Goal: Task Accomplishment & Management: Use online tool/utility

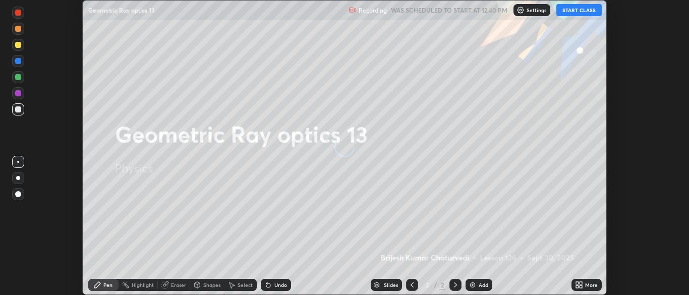
scroll to position [295, 689]
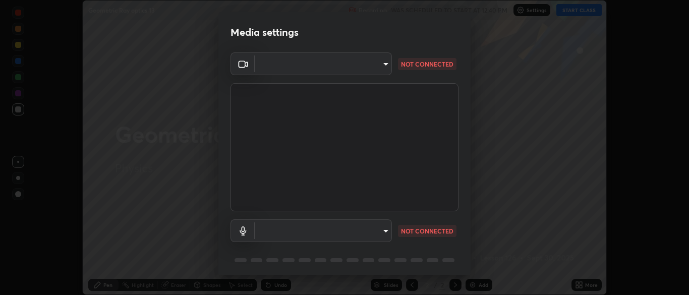
type input "ad6db9ec64aa91bb9d367053e8f3ae0092521a506c05523ccadca3fd020023ed"
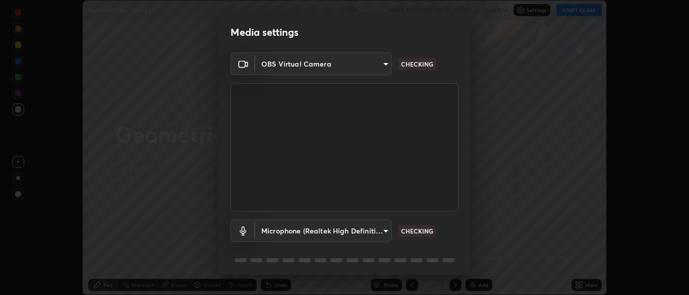
scroll to position [36, 0]
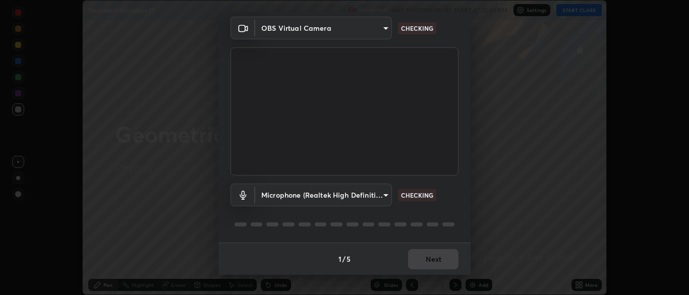
click at [376, 197] on body "Erase all Geometric Ray optics 13 Recording WAS SCHEDULED TO START AT 12:40 PM …" at bounding box center [344, 147] width 689 height 295
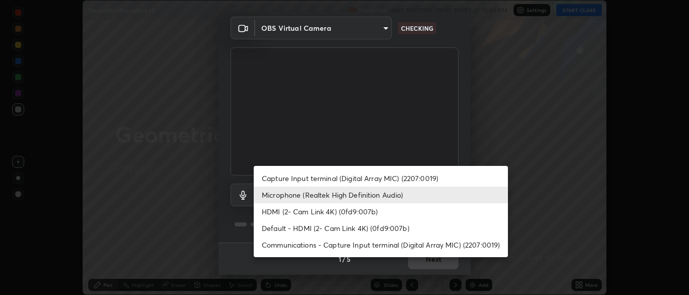
click at [398, 173] on li "Capture Input terminal (Digital Array MIC) (2207:0019)" at bounding box center [381, 178] width 254 height 17
type input "fe2f9d7fbe795f39fd3beed49266493f793ed8e049d8c46fdf93086c7a17dfc4"
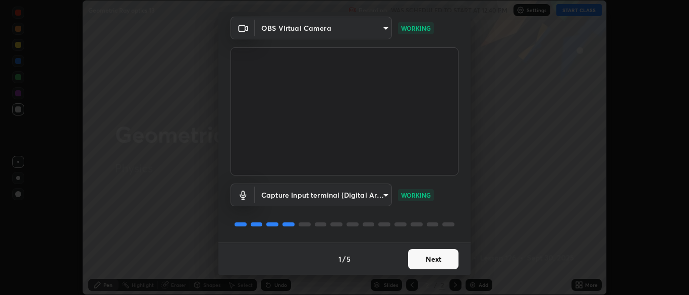
click at [440, 260] on button "Next" at bounding box center [433, 259] width 50 height 20
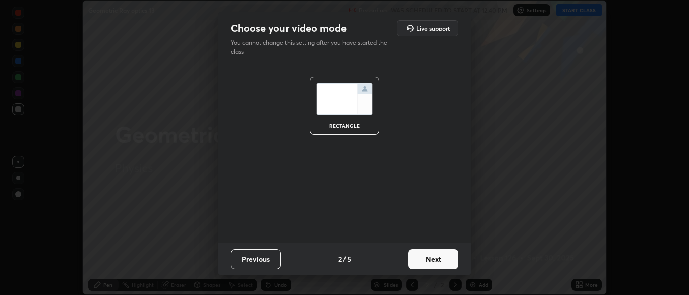
click at [441, 256] on button "Next" at bounding box center [433, 259] width 50 height 20
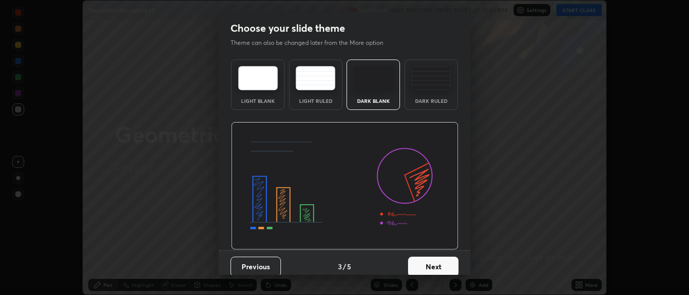
click at [436, 263] on button "Next" at bounding box center [433, 267] width 50 height 20
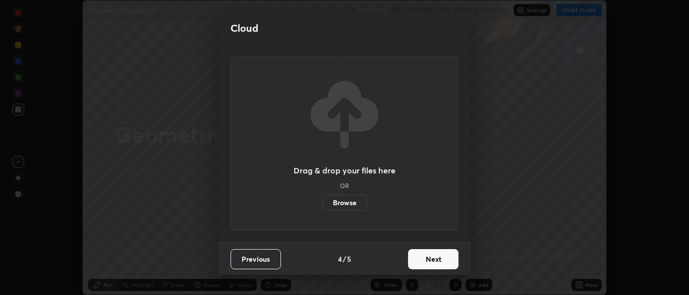
click at [438, 260] on button "Next" at bounding box center [433, 259] width 50 height 20
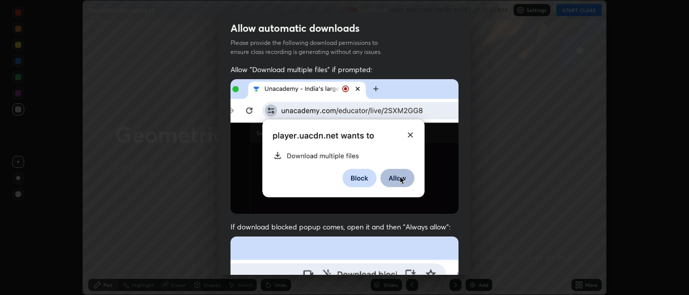
click at [501, 261] on div "Allow automatic downloads Please provide the following download permissions to …" at bounding box center [344, 147] width 689 height 295
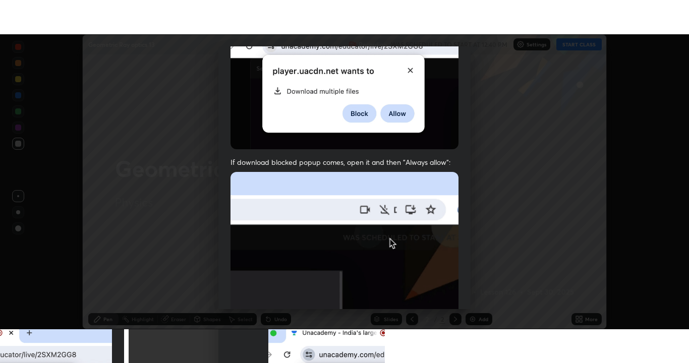
scroll to position [241, 0]
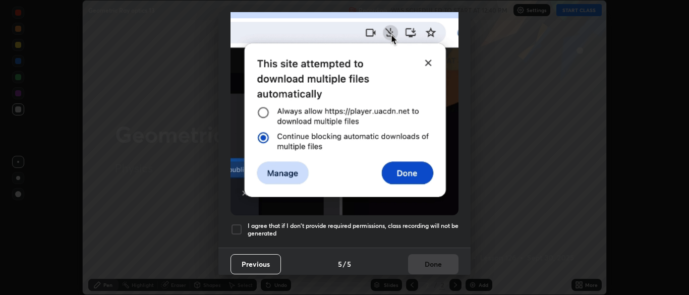
click at [235, 223] on div at bounding box center [236, 229] width 12 height 12
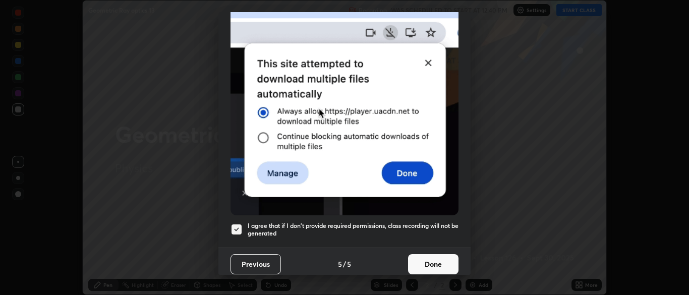
click at [425, 255] on button "Done" at bounding box center [433, 264] width 50 height 20
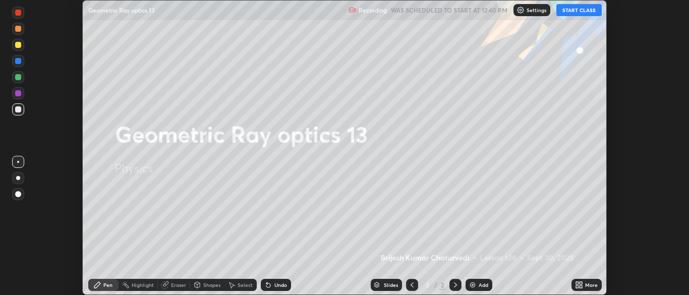
click at [589, 9] on button "START CLASS" at bounding box center [578, 10] width 45 height 12
click at [580, 286] on icon at bounding box center [580, 286] width 3 height 3
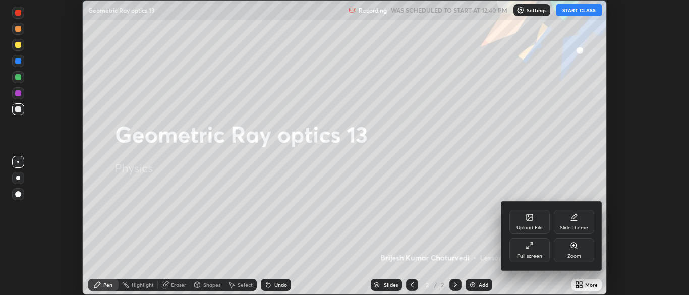
click at [529, 251] on div "Full screen" at bounding box center [529, 250] width 40 height 24
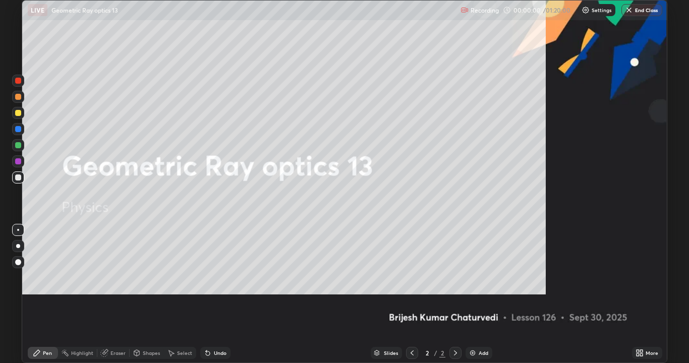
scroll to position [363, 689]
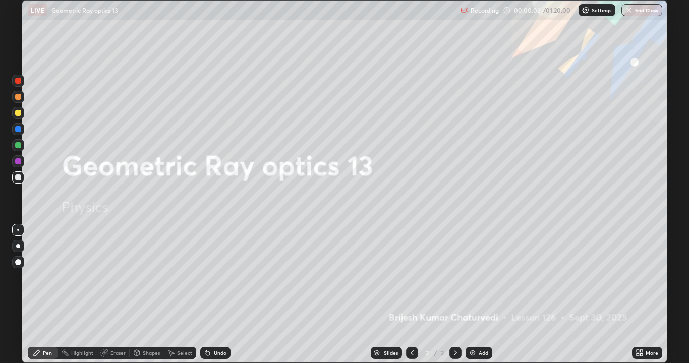
click at [18, 97] on div at bounding box center [18, 97] width 6 height 6
click at [478, 294] on div "Add" at bounding box center [483, 352] width 10 height 5
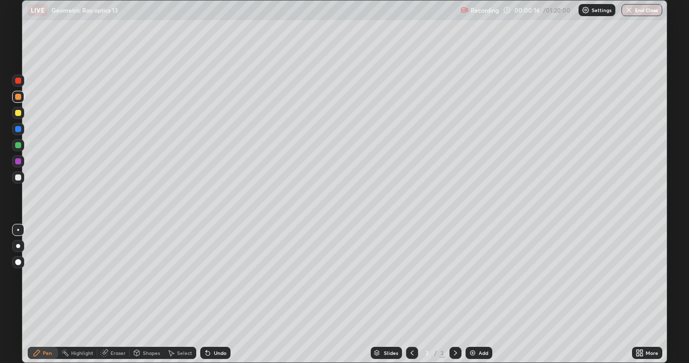
click at [217, 294] on div "Undo" at bounding box center [220, 352] width 13 height 5
click at [218, 294] on div "Undo" at bounding box center [220, 352] width 13 height 5
click at [215, 294] on div "Undo" at bounding box center [215, 353] width 30 height 12
click at [19, 177] on div at bounding box center [18, 177] width 6 height 6
click at [484, 294] on div "Add" at bounding box center [483, 352] width 10 height 5
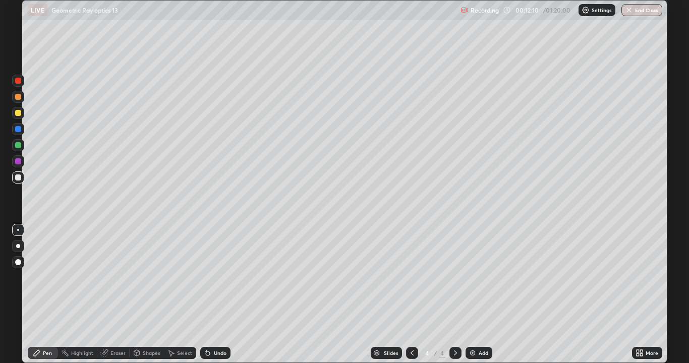
click at [19, 97] on div at bounding box center [18, 97] width 6 height 6
click at [214, 294] on div "Undo" at bounding box center [220, 352] width 13 height 5
click at [477, 294] on div "Add" at bounding box center [478, 353] width 27 height 12
click at [19, 178] on div at bounding box center [18, 177] width 6 height 6
click at [20, 112] on div at bounding box center [18, 113] width 6 height 6
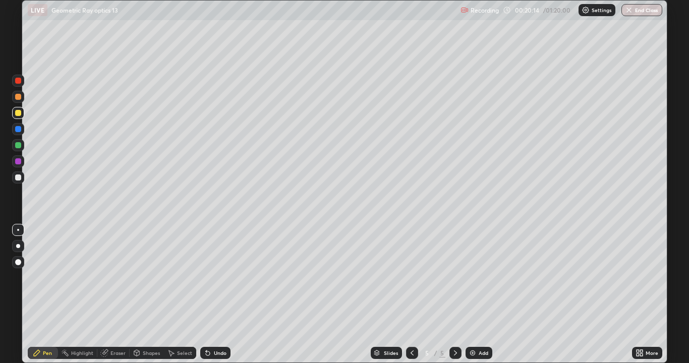
click at [19, 178] on div at bounding box center [18, 177] width 6 height 6
click at [210, 294] on div "Undo" at bounding box center [215, 353] width 30 height 12
click at [219, 294] on div "Undo" at bounding box center [220, 352] width 13 height 5
click at [215, 294] on div "Undo" at bounding box center [220, 352] width 13 height 5
click at [218, 294] on div "Undo" at bounding box center [220, 352] width 13 height 5
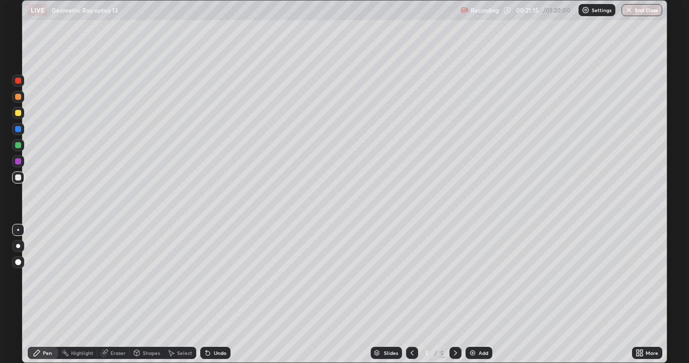
click at [215, 294] on div "Undo" at bounding box center [215, 353] width 30 height 12
click at [226, 294] on div "Undo" at bounding box center [213, 353] width 34 height 20
click at [475, 294] on div "Add" at bounding box center [478, 353] width 27 height 12
click at [411, 294] on icon at bounding box center [412, 353] width 8 height 8
click at [481, 294] on div "Add" at bounding box center [478, 353] width 27 height 12
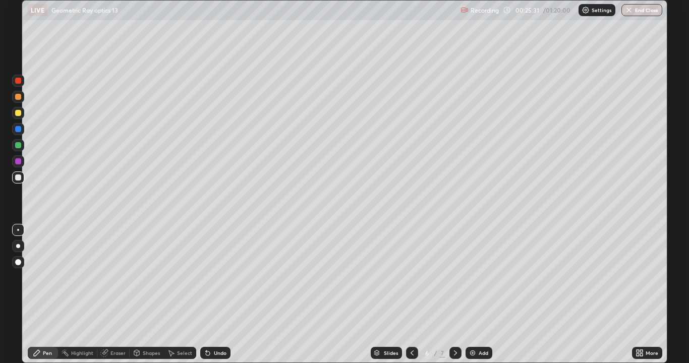
click at [214, 294] on div "Undo" at bounding box center [220, 352] width 13 height 5
click at [216, 294] on div "Undo" at bounding box center [220, 352] width 13 height 5
click at [19, 113] on div at bounding box center [18, 113] width 6 height 6
click at [17, 176] on div at bounding box center [18, 177] width 6 height 6
click at [19, 97] on div at bounding box center [18, 97] width 6 height 6
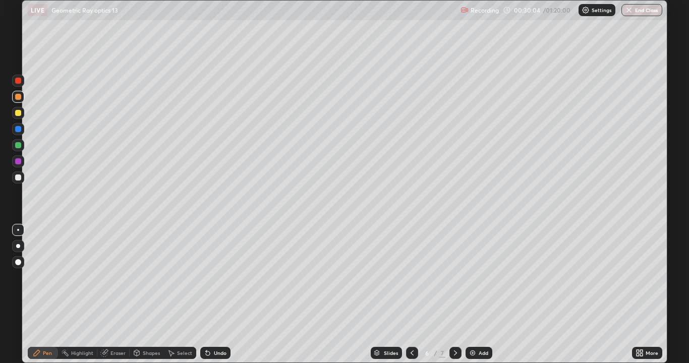
click at [469, 294] on img at bounding box center [472, 353] width 8 height 8
click at [411, 294] on icon at bounding box center [411, 352] width 3 height 5
click at [450, 294] on div at bounding box center [455, 353] width 12 height 12
click at [17, 114] on div at bounding box center [18, 113] width 6 height 6
click at [18, 179] on div at bounding box center [18, 177] width 6 height 6
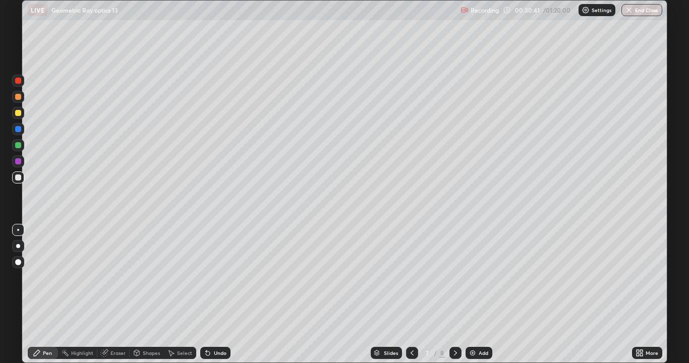
click at [20, 145] on div at bounding box center [18, 145] width 6 height 6
click at [19, 179] on div at bounding box center [18, 177] width 6 height 6
click at [18, 145] on div at bounding box center [18, 145] width 6 height 6
click at [17, 177] on div at bounding box center [18, 177] width 6 height 6
click at [17, 97] on div at bounding box center [18, 97] width 6 height 6
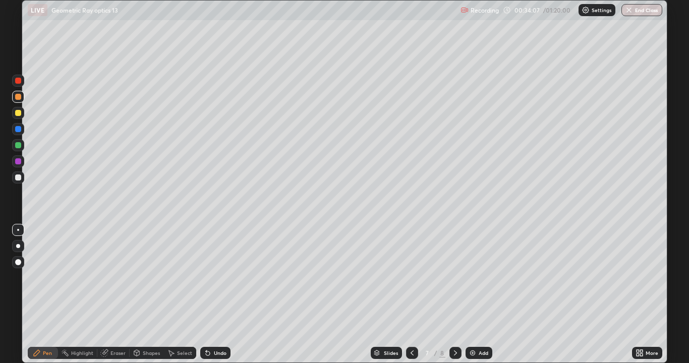
click at [218, 294] on div "Undo" at bounding box center [220, 352] width 13 height 5
click at [215, 294] on div "Undo" at bounding box center [220, 352] width 13 height 5
click at [476, 294] on div "Add" at bounding box center [478, 353] width 27 height 12
click at [18, 176] on div at bounding box center [18, 177] width 6 height 6
click at [17, 181] on div at bounding box center [18, 177] width 12 height 12
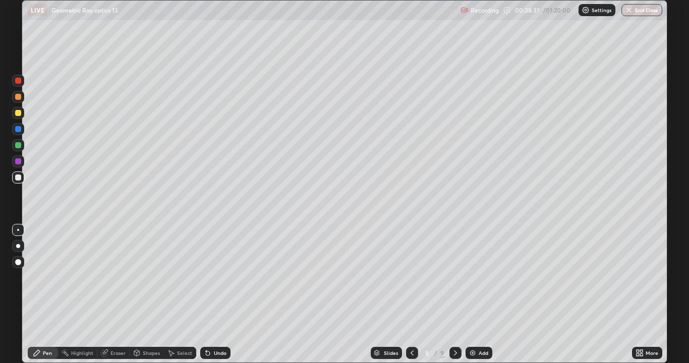
click at [16, 97] on div at bounding box center [18, 97] width 6 height 6
click at [18, 145] on div at bounding box center [18, 145] width 6 height 6
click at [16, 175] on div at bounding box center [18, 177] width 6 height 6
click at [217, 294] on div "Undo" at bounding box center [220, 352] width 13 height 5
click at [211, 294] on div "Undo" at bounding box center [215, 353] width 30 height 12
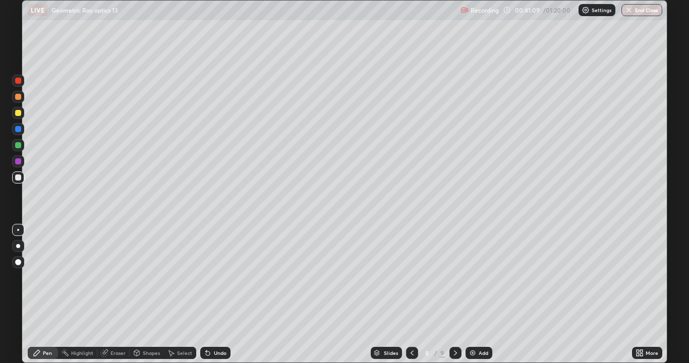
click at [207, 294] on icon at bounding box center [208, 353] width 8 height 8
click at [207, 294] on icon at bounding box center [208, 353] width 4 height 4
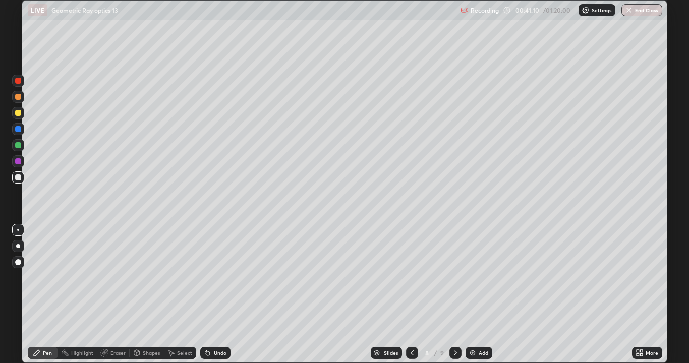
click at [209, 294] on icon at bounding box center [208, 353] width 8 height 8
click at [207, 294] on icon at bounding box center [208, 353] width 8 height 8
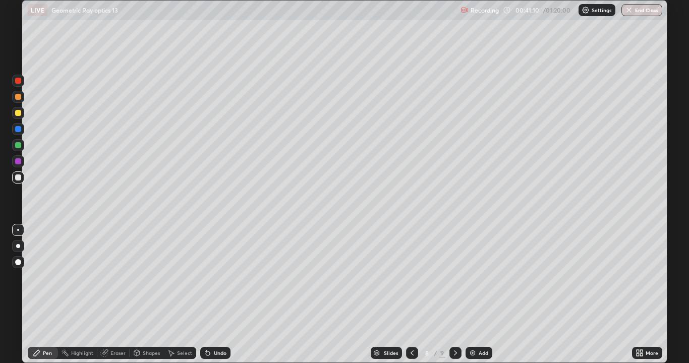
click at [207, 294] on icon at bounding box center [208, 353] width 8 height 8
click at [209, 294] on icon at bounding box center [208, 353] width 8 height 8
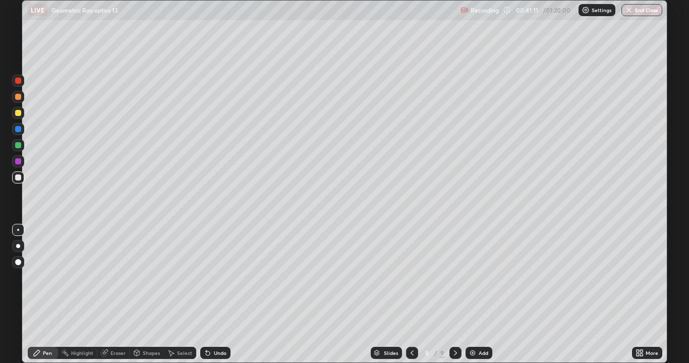
click at [211, 294] on div "Undo" at bounding box center [215, 353] width 30 height 12
click at [18, 112] on div at bounding box center [18, 113] width 6 height 6
click at [214, 294] on div "Undo" at bounding box center [220, 352] width 13 height 5
click at [212, 294] on div "Undo" at bounding box center [215, 353] width 30 height 12
click at [109, 294] on div "Eraser" at bounding box center [113, 353] width 32 height 12
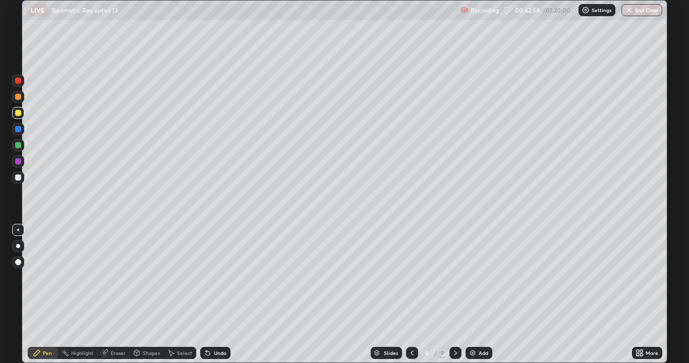
click at [109, 294] on div "Eraser" at bounding box center [113, 353] width 32 height 12
click at [105, 294] on icon at bounding box center [104, 353] width 7 height 7
click at [108, 294] on div "Eraser" at bounding box center [113, 353] width 32 height 12
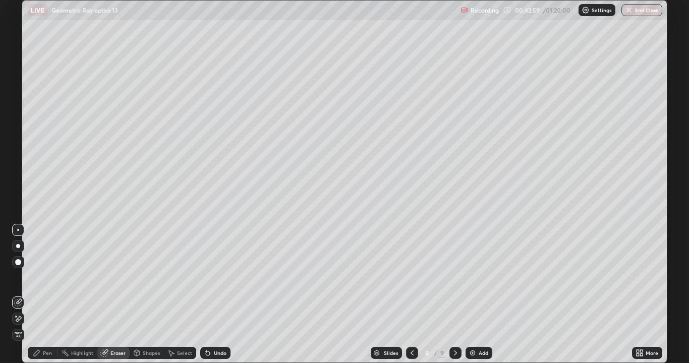
click at [108, 294] on div "Eraser" at bounding box center [113, 353] width 32 height 12
click at [219, 294] on div "Undo" at bounding box center [215, 353] width 30 height 12
click at [217, 294] on div "Undo" at bounding box center [220, 352] width 13 height 5
click at [219, 294] on div "Undo" at bounding box center [220, 352] width 13 height 5
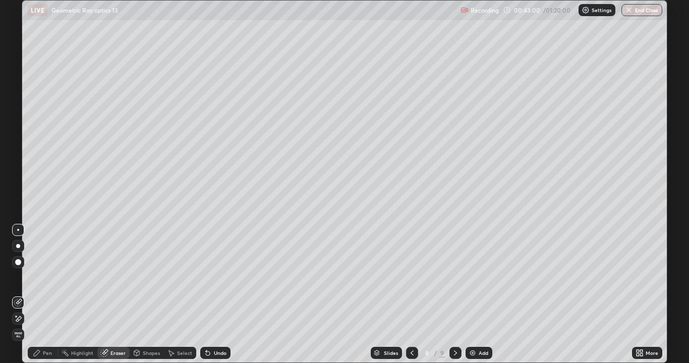
click at [219, 294] on div "Undo" at bounding box center [220, 352] width 13 height 5
click at [218, 294] on div "Undo" at bounding box center [220, 352] width 13 height 5
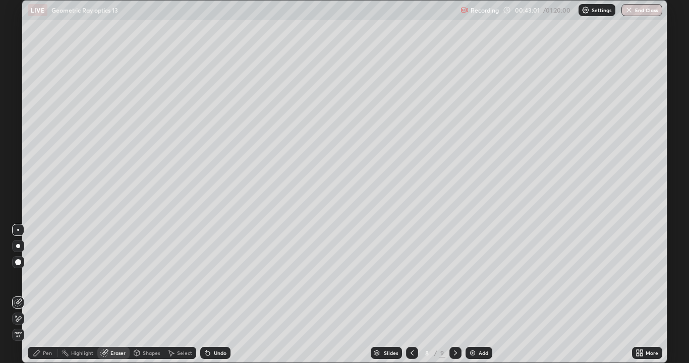
click at [216, 294] on div "Undo" at bounding box center [220, 352] width 13 height 5
click at [214, 294] on div "Undo" at bounding box center [220, 352] width 13 height 5
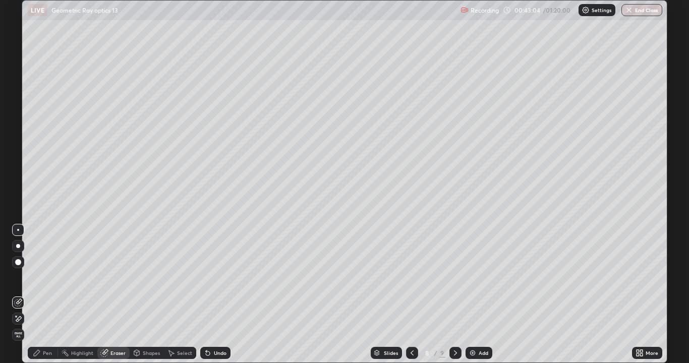
click at [35, 294] on icon at bounding box center [37, 353] width 6 height 6
click at [18, 111] on div at bounding box center [18, 113] width 6 height 6
click at [211, 294] on div "Undo" at bounding box center [215, 353] width 30 height 12
click at [16, 160] on div at bounding box center [18, 161] width 6 height 6
click at [211, 294] on div "Undo" at bounding box center [215, 353] width 30 height 12
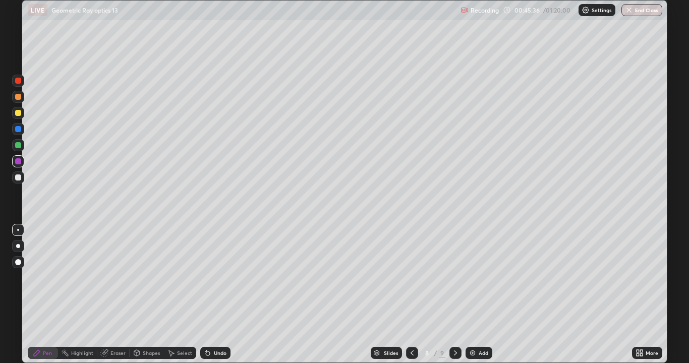
click at [207, 294] on icon at bounding box center [208, 353] width 4 height 4
click at [214, 294] on div "Undo" at bounding box center [220, 352] width 13 height 5
click at [453, 294] on icon at bounding box center [455, 353] width 8 height 8
click at [20, 99] on div at bounding box center [18, 97] width 6 height 6
click at [217, 294] on div "Undo" at bounding box center [220, 352] width 13 height 5
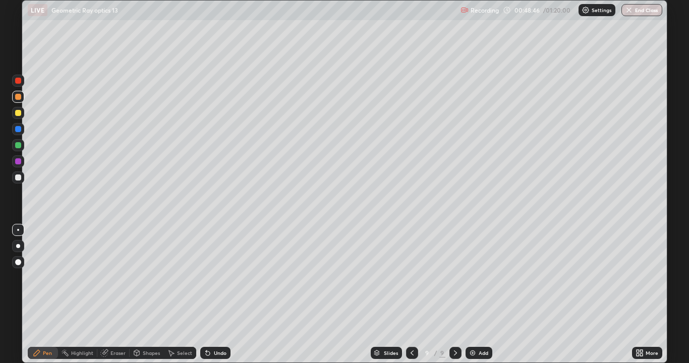
click at [216, 294] on div "Undo" at bounding box center [215, 353] width 30 height 12
click at [218, 294] on div "Undo" at bounding box center [220, 352] width 13 height 5
click at [411, 294] on icon at bounding box center [412, 353] width 8 height 8
click at [454, 294] on icon at bounding box center [455, 353] width 8 height 8
click at [408, 294] on icon at bounding box center [412, 353] width 8 height 8
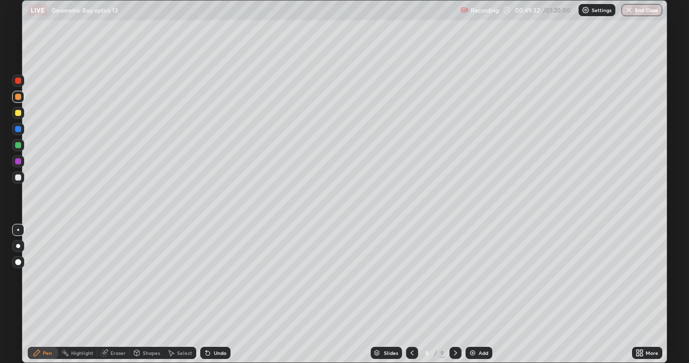
click at [454, 294] on icon at bounding box center [455, 352] width 3 height 5
click at [409, 294] on icon at bounding box center [412, 353] width 8 height 8
click at [454, 294] on icon at bounding box center [455, 353] width 8 height 8
click at [411, 294] on icon at bounding box center [412, 353] width 8 height 8
click at [19, 179] on div at bounding box center [18, 177] width 6 height 6
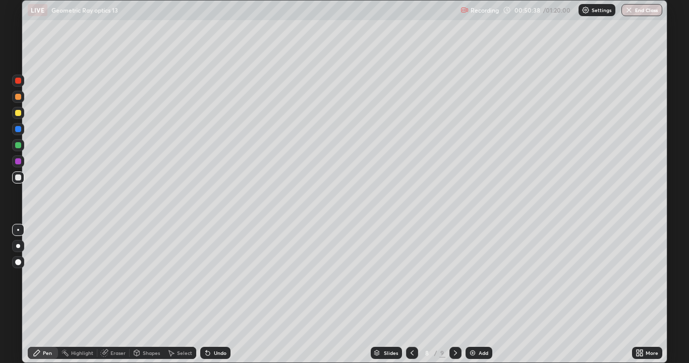
click at [454, 294] on icon at bounding box center [455, 353] width 8 height 8
click at [220, 294] on div "Undo" at bounding box center [215, 353] width 30 height 12
click at [214, 294] on div "Undo" at bounding box center [215, 353] width 30 height 12
click at [17, 97] on div at bounding box center [18, 97] width 6 height 6
click at [406, 294] on div at bounding box center [412, 353] width 12 height 12
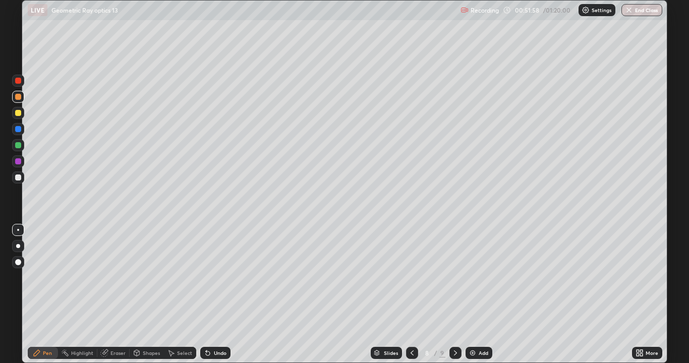
click at [406, 294] on div at bounding box center [412, 353] width 12 height 20
click at [406, 294] on div at bounding box center [412, 353] width 12 height 12
click at [450, 294] on div at bounding box center [455, 353] width 12 height 12
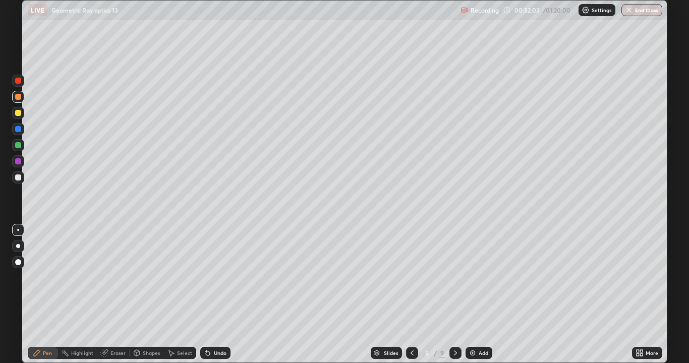
click at [454, 294] on icon at bounding box center [455, 353] width 8 height 8
click at [454, 294] on icon at bounding box center [455, 352] width 3 height 5
click at [454, 294] on icon at bounding box center [455, 353] width 8 height 8
click at [453, 294] on icon at bounding box center [455, 353] width 8 height 8
click at [412, 294] on icon at bounding box center [412, 353] width 8 height 8
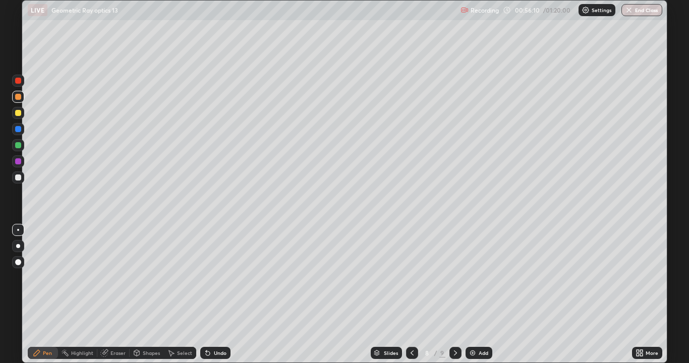
click at [454, 294] on icon at bounding box center [455, 353] width 8 height 8
click at [457, 294] on div at bounding box center [455, 353] width 12 height 12
click at [454, 294] on icon at bounding box center [455, 353] width 8 height 8
click at [412, 294] on icon at bounding box center [411, 352] width 3 height 5
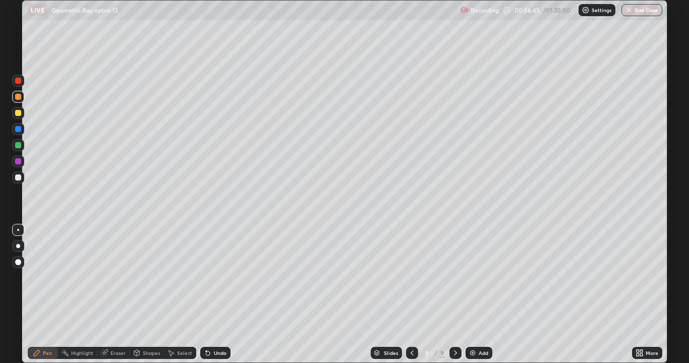
click at [412, 294] on icon at bounding box center [411, 352] width 3 height 5
click at [454, 294] on icon at bounding box center [455, 353] width 8 height 8
click at [455, 294] on icon at bounding box center [455, 353] width 8 height 8
click at [454, 294] on icon at bounding box center [455, 353] width 8 height 8
click at [113, 294] on div "Eraser" at bounding box center [117, 352] width 15 height 5
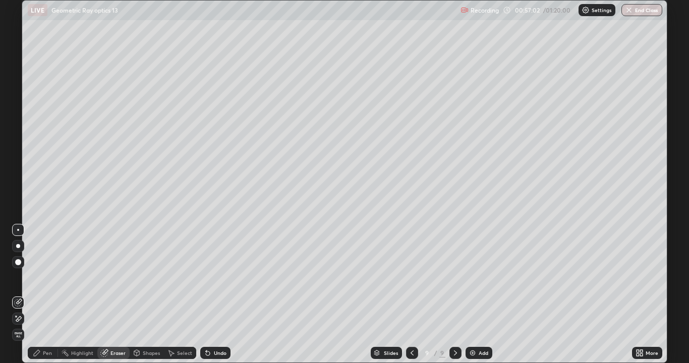
click at [45, 294] on div "Pen" at bounding box center [47, 352] width 9 height 5
click at [411, 294] on icon at bounding box center [412, 353] width 8 height 8
click at [455, 294] on icon at bounding box center [455, 353] width 8 height 8
click at [450, 294] on div at bounding box center [455, 353] width 12 height 12
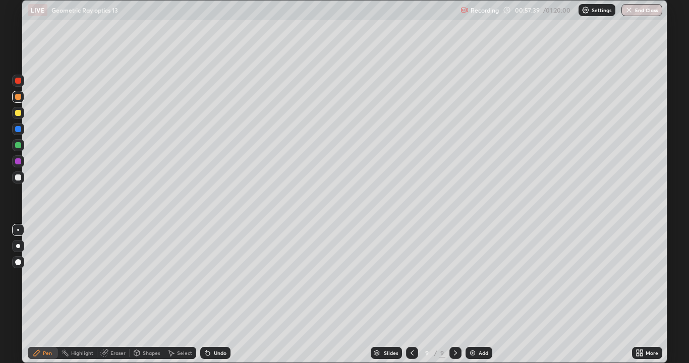
click at [450, 294] on div at bounding box center [455, 353] width 12 height 12
click at [411, 294] on icon at bounding box center [412, 353] width 8 height 8
click at [455, 294] on icon at bounding box center [455, 353] width 8 height 8
click at [454, 294] on icon at bounding box center [455, 353] width 8 height 8
click at [454, 294] on div at bounding box center [455, 353] width 12 height 12
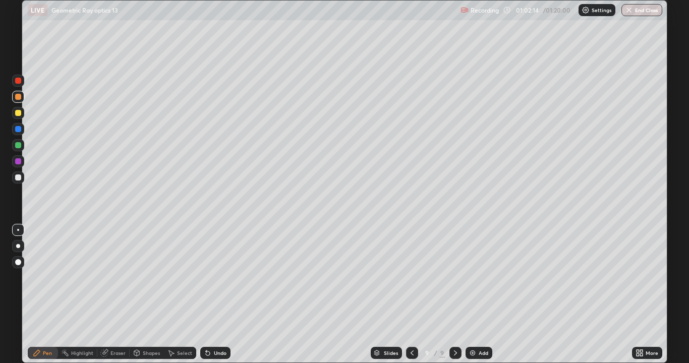
click at [455, 294] on icon at bounding box center [455, 353] width 8 height 8
click at [476, 294] on div "Add" at bounding box center [478, 353] width 27 height 12
click at [20, 115] on div at bounding box center [18, 113] width 6 height 6
click at [220, 294] on div "Undo" at bounding box center [215, 353] width 30 height 12
click at [216, 294] on div "Undo" at bounding box center [220, 352] width 13 height 5
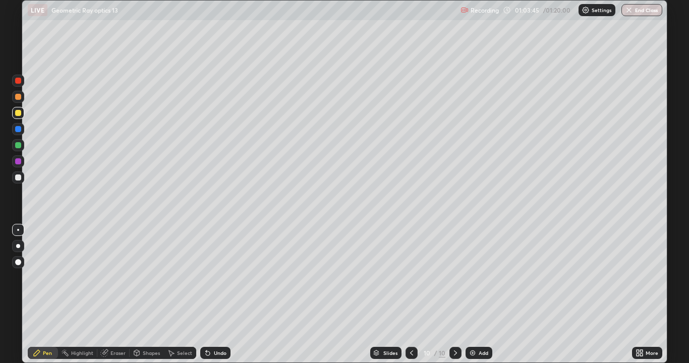
click at [214, 294] on div "Undo" at bounding box center [220, 352] width 13 height 5
click at [216, 294] on div "Undo" at bounding box center [220, 352] width 13 height 5
click at [214, 294] on div "Undo" at bounding box center [220, 352] width 13 height 5
click at [454, 294] on icon at bounding box center [455, 353] width 8 height 8
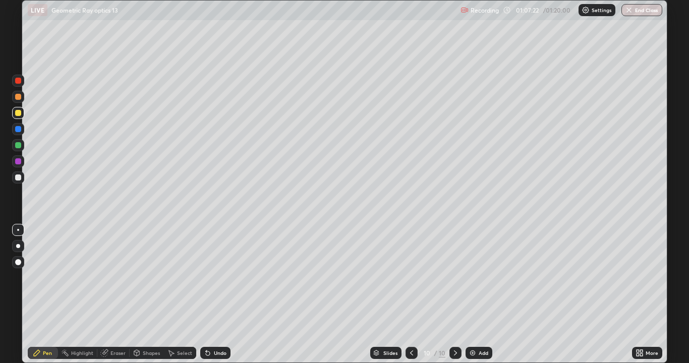
click at [478, 294] on div "Add" at bounding box center [483, 352] width 10 height 5
click at [20, 178] on div at bounding box center [18, 177] width 6 height 6
click at [19, 98] on div at bounding box center [18, 97] width 6 height 6
click at [21, 110] on div at bounding box center [18, 113] width 6 height 6
click at [18, 177] on div at bounding box center [18, 177] width 6 height 6
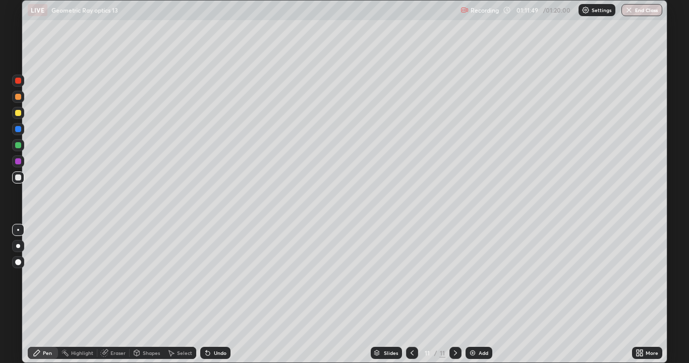
click at [411, 294] on icon at bounding box center [412, 353] width 8 height 8
click at [454, 294] on icon at bounding box center [455, 353] width 8 height 8
click at [451, 294] on div at bounding box center [455, 353] width 12 height 20
click at [476, 294] on div "Add" at bounding box center [478, 353] width 27 height 12
click at [218, 294] on div "Undo" at bounding box center [220, 352] width 13 height 5
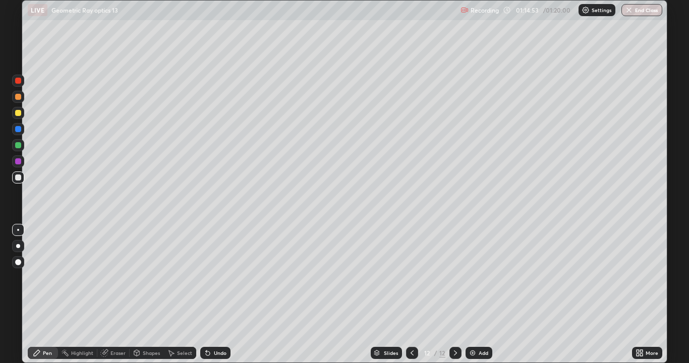
click at [215, 294] on div "Undo" at bounding box center [220, 352] width 13 height 5
click at [454, 294] on icon at bounding box center [455, 353] width 8 height 8
click at [479, 294] on div "Add" at bounding box center [483, 352] width 10 height 5
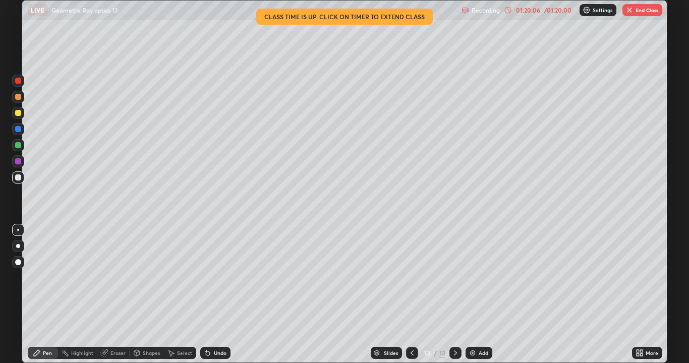
click at [220, 294] on div "Undo" at bounding box center [215, 353] width 30 height 12
click at [221, 294] on div "Undo" at bounding box center [220, 352] width 13 height 5
click at [220, 294] on div "Undo" at bounding box center [220, 352] width 13 height 5
click at [646, 14] on button "End Class" at bounding box center [642, 10] width 40 height 12
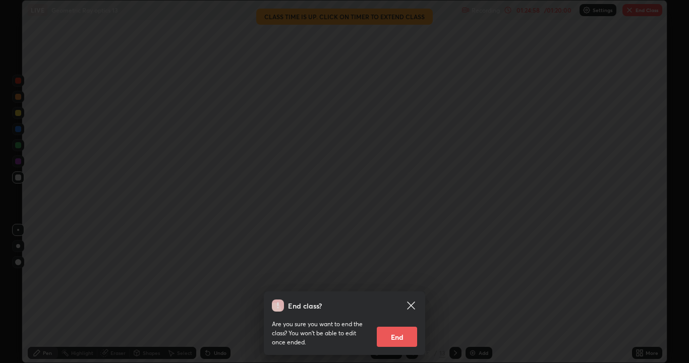
click at [561, 277] on div "End class? Are you sure you want to end the class? You won’t be able to edit on…" at bounding box center [344, 181] width 689 height 363
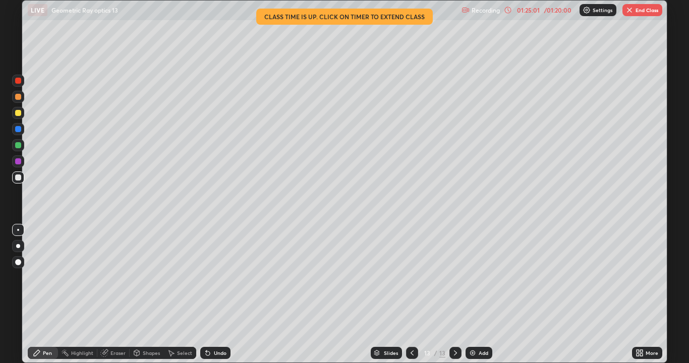
click at [410, 294] on icon at bounding box center [412, 353] width 8 height 8
click at [411, 294] on icon at bounding box center [412, 353] width 8 height 8
click at [648, 9] on button "End Class" at bounding box center [642, 10] width 40 height 12
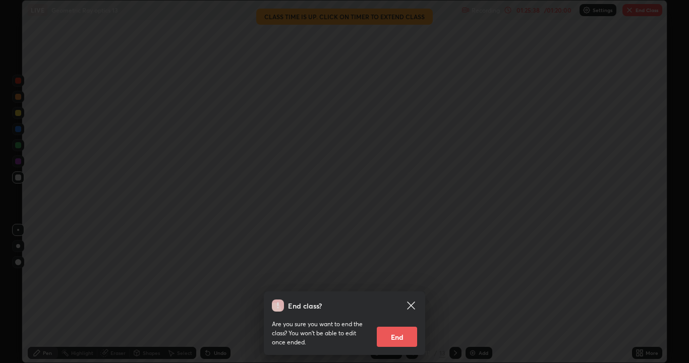
click at [519, 244] on div "End class? Are you sure you want to end the class? You won’t be able to edit on…" at bounding box center [344, 181] width 689 height 363
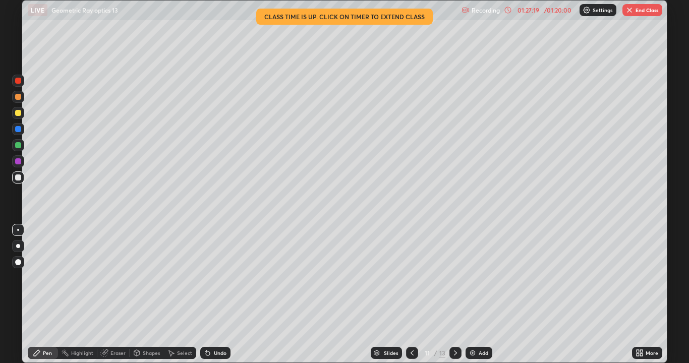
click at [147, 294] on div "Shapes" at bounding box center [147, 353] width 34 height 20
click at [142, 294] on div "Shapes" at bounding box center [147, 353] width 34 height 20
click at [133, 294] on div "Shapes" at bounding box center [147, 353] width 34 height 20
click at [151, 294] on div "Shapes" at bounding box center [151, 352] width 17 height 5
click at [152, 294] on div "Shapes" at bounding box center [147, 353] width 34 height 12
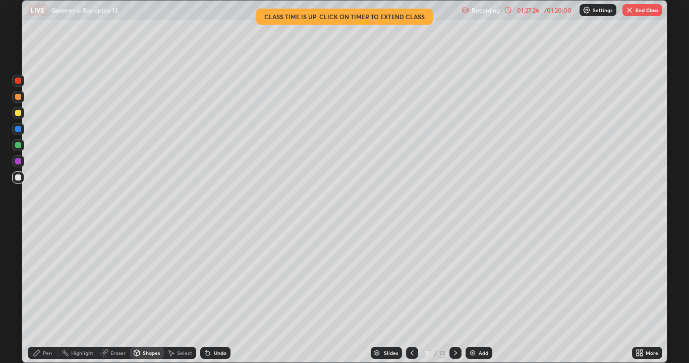
click at [449, 294] on div at bounding box center [455, 353] width 12 height 12
click at [454, 294] on icon at bounding box center [455, 353] width 8 height 8
click at [406, 294] on div at bounding box center [412, 353] width 12 height 12
click at [411, 294] on icon at bounding box center [412, 353] width 8 height 8
click at [410, 294] on icon at bounding box center [412, 353] width 8 height 8
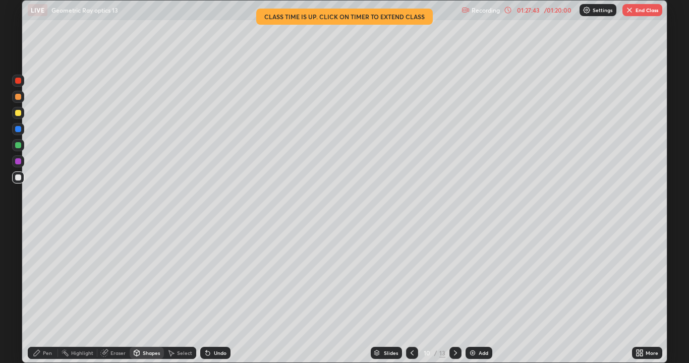
click at [408, 294] on icon at bounding box center [412, 353] width 8 height 8
click at [411, 294] on icon at bounding box center [412, 353] width 8 height 8
click at [454, 294] on icon at bounding box center [455, 353] width 8 height 8
click at [645, 15] on button "End Class" at bounding box center [642, 10] width 40 height 12
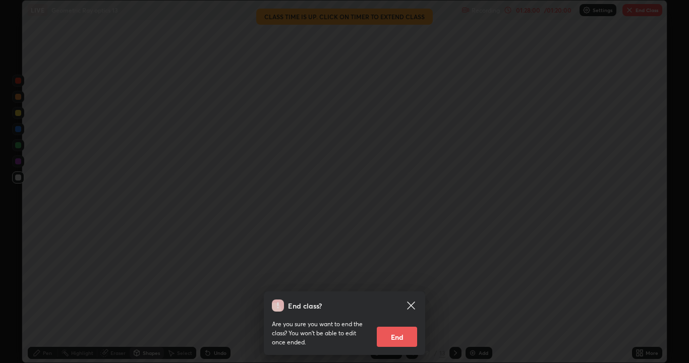
click at [395, 294] on button "End" at bounding box center [397, 337] width 40 height 20
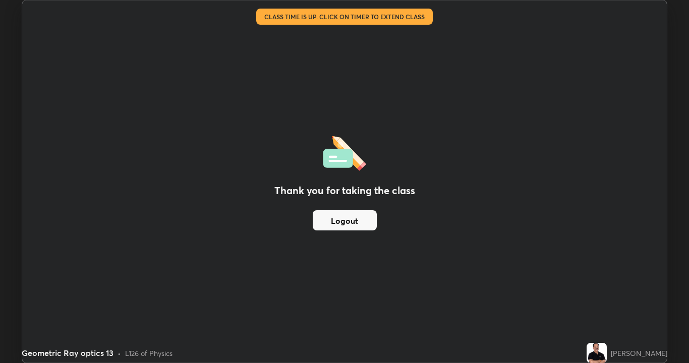
click at [353, 213] on button "Logout" at bounding box center [345, 220] width 64 height 20
click at [349, 214] on button "Logout" at bounding box center [345, 220] width 64 height 20
click at [346, 212] on button "Logout" at bounding box center [345, 220] width 64 height 20
